Goal: Complete application form

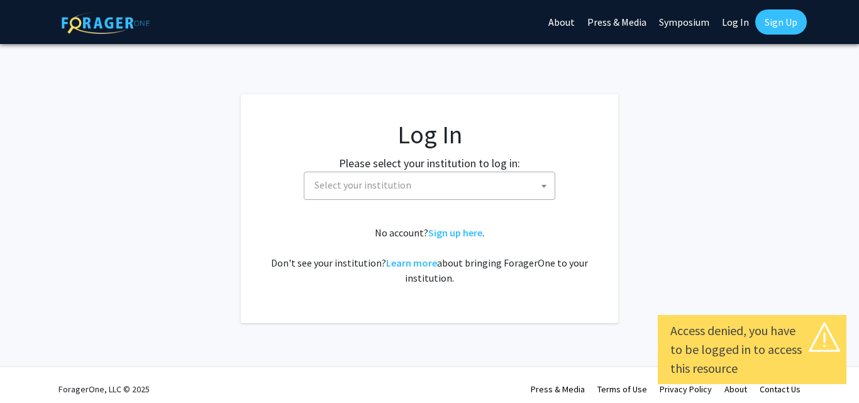
select select
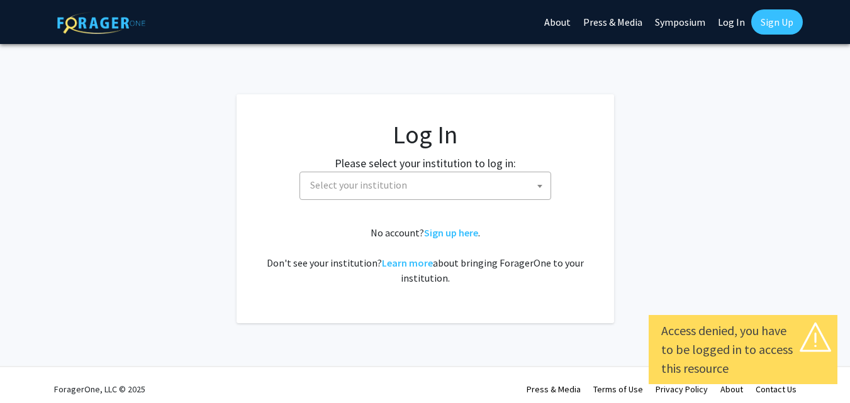
click at [369, 194] on span "Select your institution" at bounding box center [427, 185] width 245 height 26
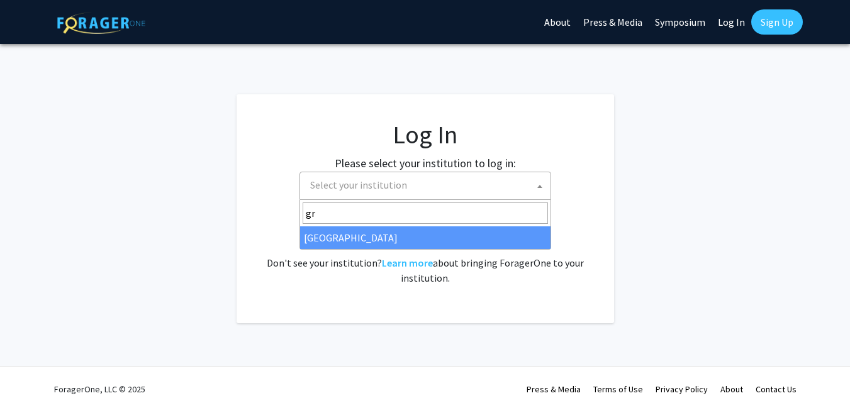
type input "gr"
select select "23"
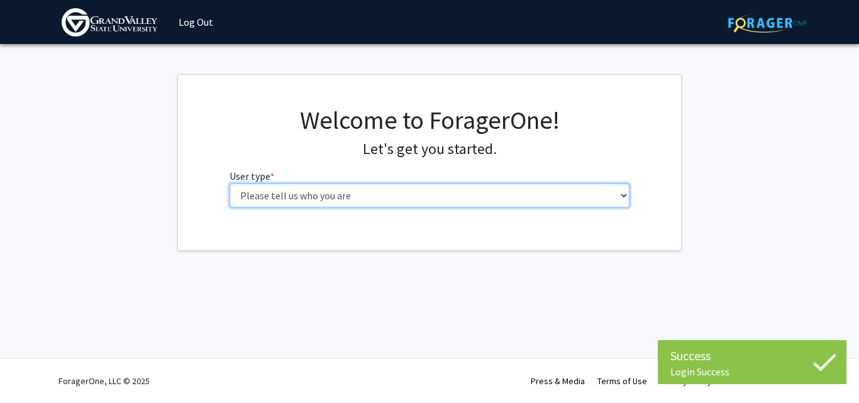
click at [329, 192] on select "Please tell us who you are Undergraduate Student Master's Student Doctoral Cand…" at bounding box center [430, 196] width 401 height 24
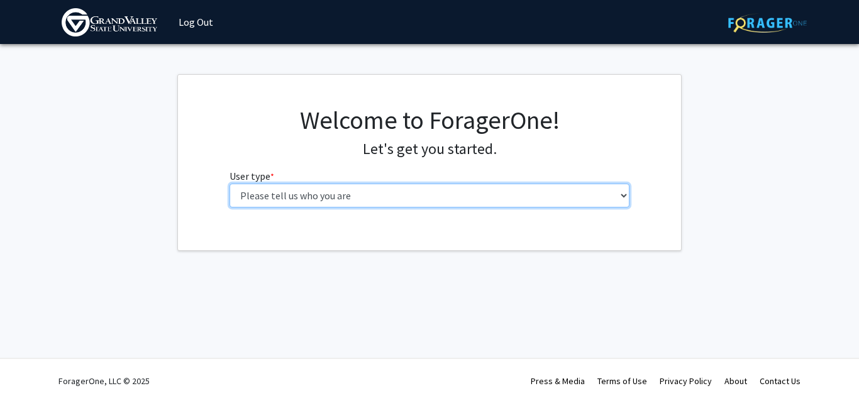
select select "1: undergrad"
click at [230, 184] on select "Please tell us who you are Undergraduate Student Master's Student Doctoral Cand…" at bounding box center [430, 196] width 401 height 24
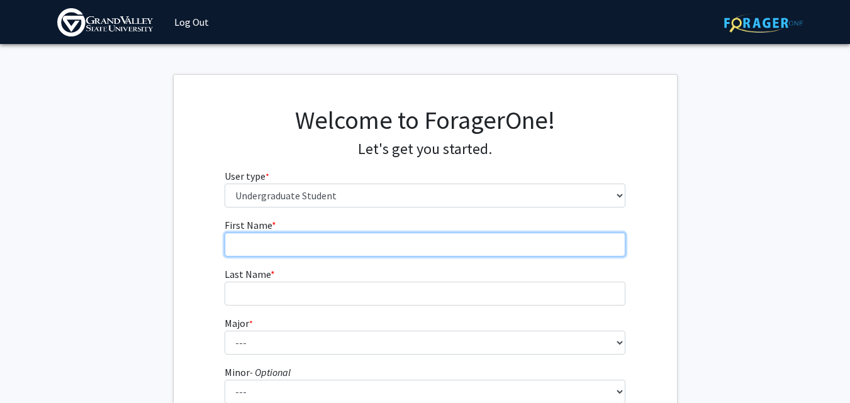
click at [306, 237] on input "First Name * required" at bounding box center [425, 245] width 401 height 24
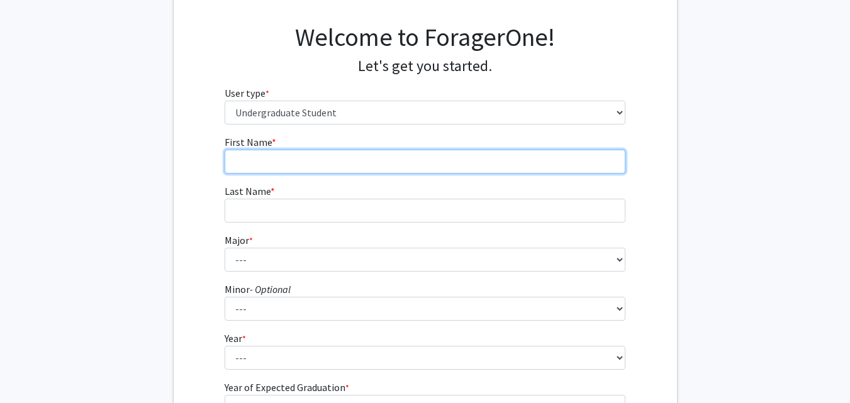
scroll to position [84, 0]
type input "Rakesh Kumar"
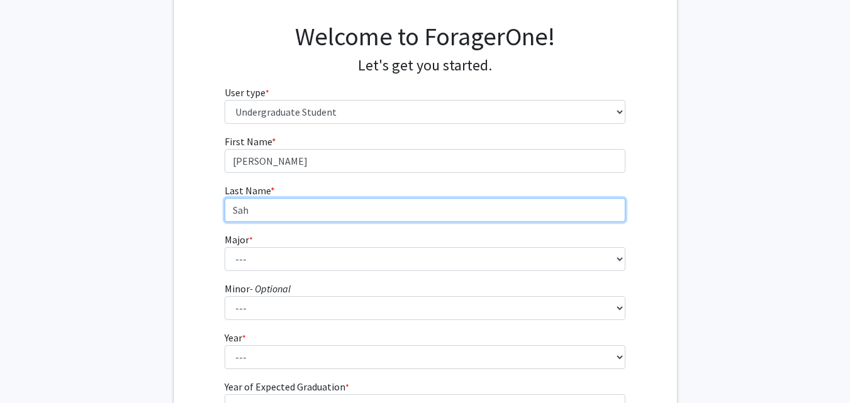
type input "Sah"
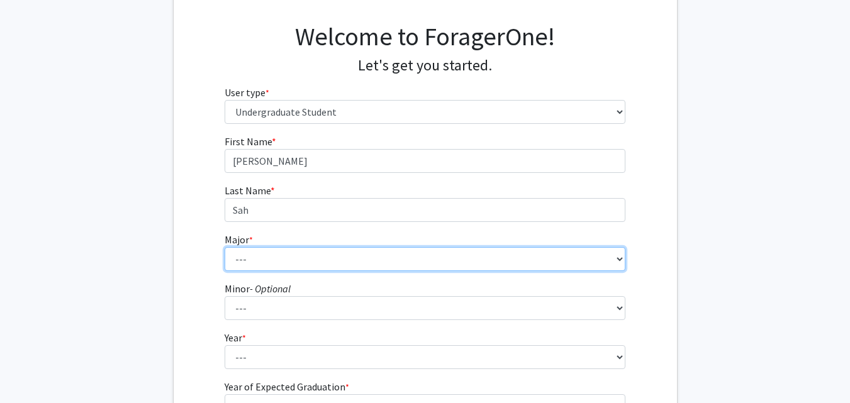
click at [285, 257] on select "--- Advertising and Public Relations Allied Health Science Anthropology Applied…" at bounding box center [425, 259] width 401 height 24
select select "80: 1955"
click at [225, 247] on select "--- Advertising and Public Relations Allied Health Science Anthropology Applied…" at bounding box center [425, 259] width 401 height 24
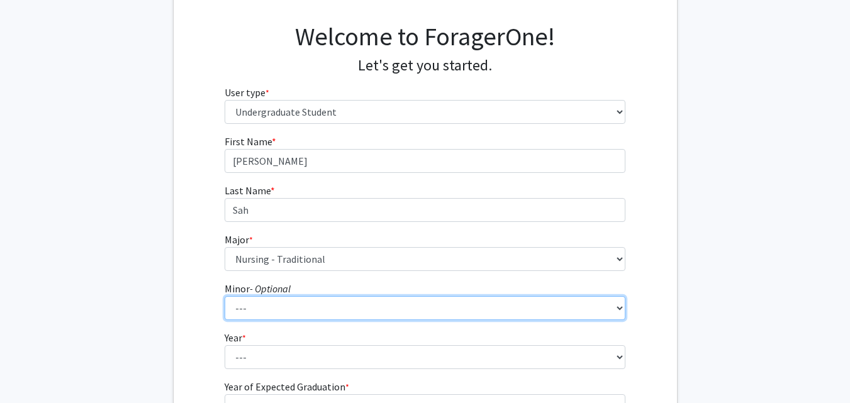
click at [274, 304] on select "--- Accounting Adventure Tourism Management Advertising and Public Relations Af…" at bounding box center [425, 308] width 401 height 24
click at [274, 305] on select "--- Accounting Adventure Tourism Management Advertising and Public Relations Af…" at bounding box center [425, 308] width 401 height 24
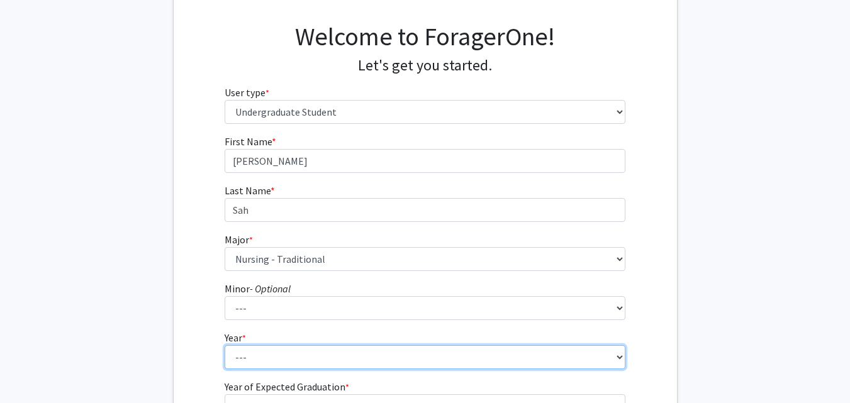
click at [265, 346] on select "--- First-year Sophomore Junior Senior Postbaccalaureate Certificate" at bounding box center [425, 357] width 401 height 24
select select "1: first-year"
click at [225, 345] on select "--- First-year Sophomore Junior Senior Postbaccalaureate Certificate" at bounding box center [425, 357] width 401 height 24
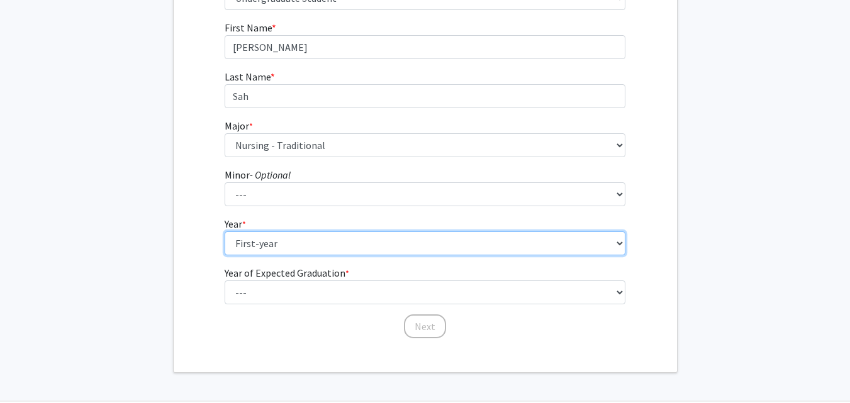
scroll to position [240, 0]
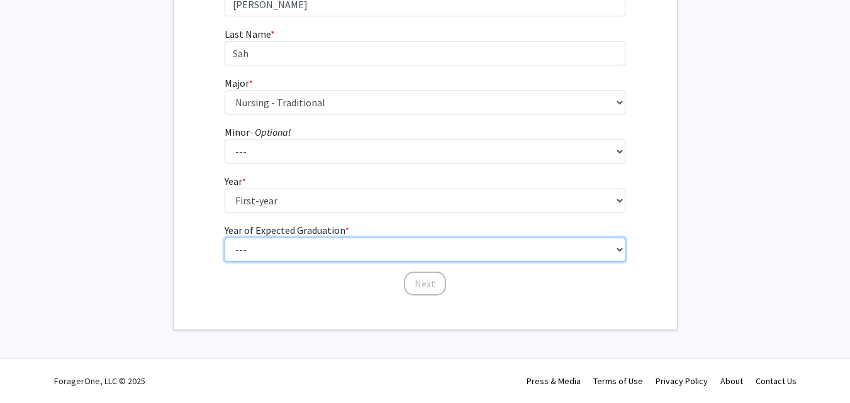
click at [265, 257] on select "--- 2025 2026 2027 2028 2029 2030 2031 2032 2033 2034" at bounding box center [425, 250] width 401 height 24
select select "5: 2029"
click at [225, 238] on select "--- 2025 2026 2027 2028 2029 2030 2031 2032 2033 2034" at bounding box center [425, 250] width 401 height 24
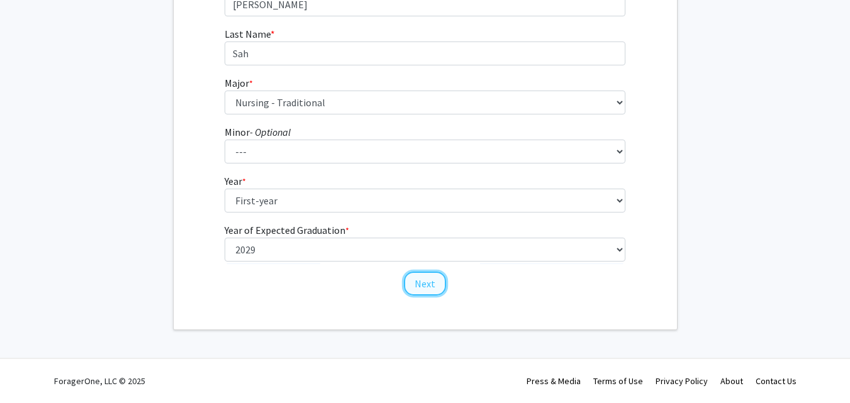
click at [424, 278] on button "Next" at bounding box center [425, 284] width 42 height 24
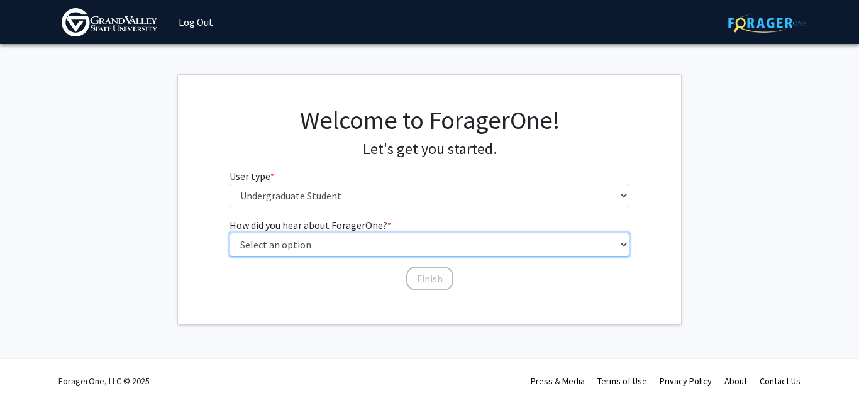
click at [350, 235] on select "Select an option Peer/student recommendation Faculty/staff recommendation Unive…" at bounding box center [430, 245] width 401 height 24
select select "4: university_email"
click at [230, 233] on select "Select an option Peer/student recommendation Faculty/staff recommendation Unive…" at bounding box center [430, 245] width 401 height 24
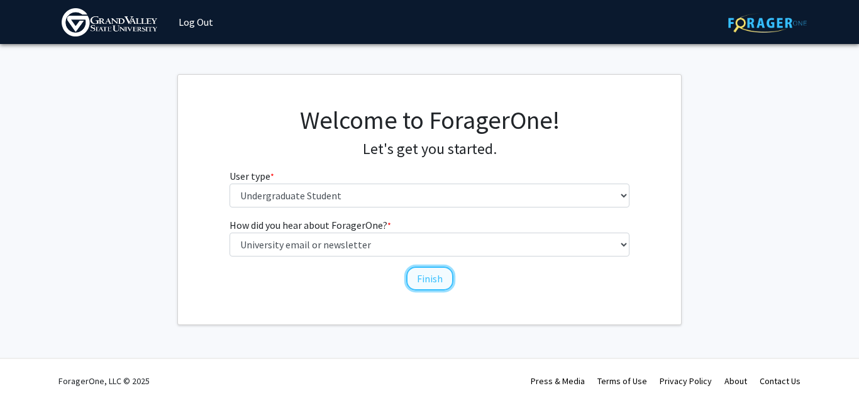
click at [433, 272] on button "Finish" at bounding box center [429, 279] width 47 height 24
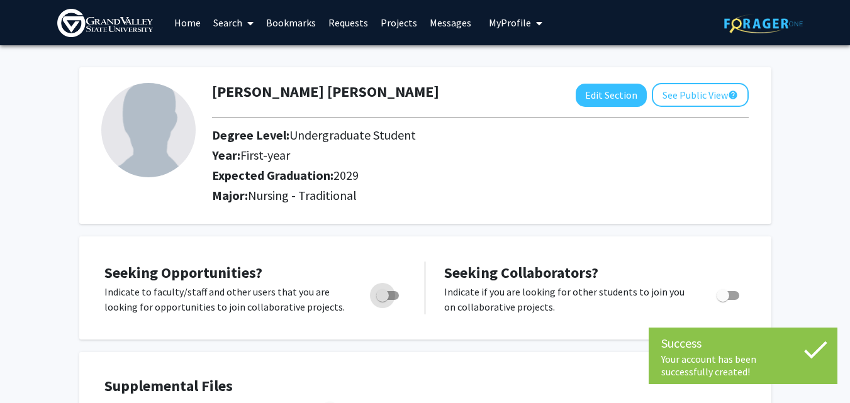
click at [389, 298] on span "Toggle" at bounding box center [387, 295] width 23 height 9
click at [382, 300] on input "Are you actively seeking opportunities?" at bounding box center [382, 300] width 1 height 1
checkbox input "true"
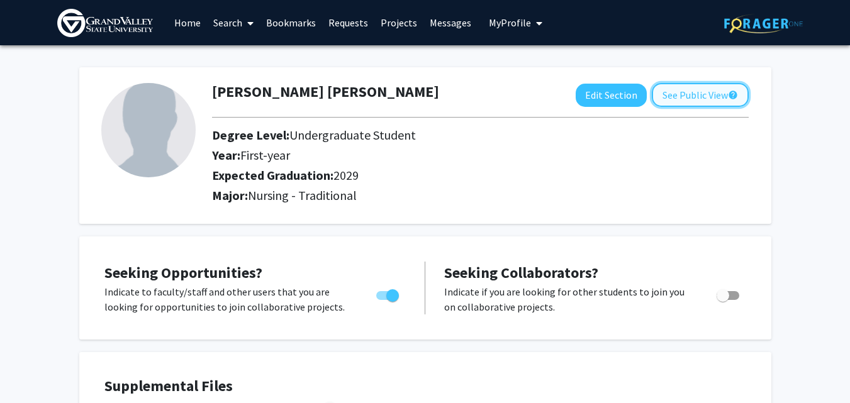
click at [694, 96] on button "See Public View help" at bounding box center [700, 95] width 97 height 24
